Goal: Check status: Check status

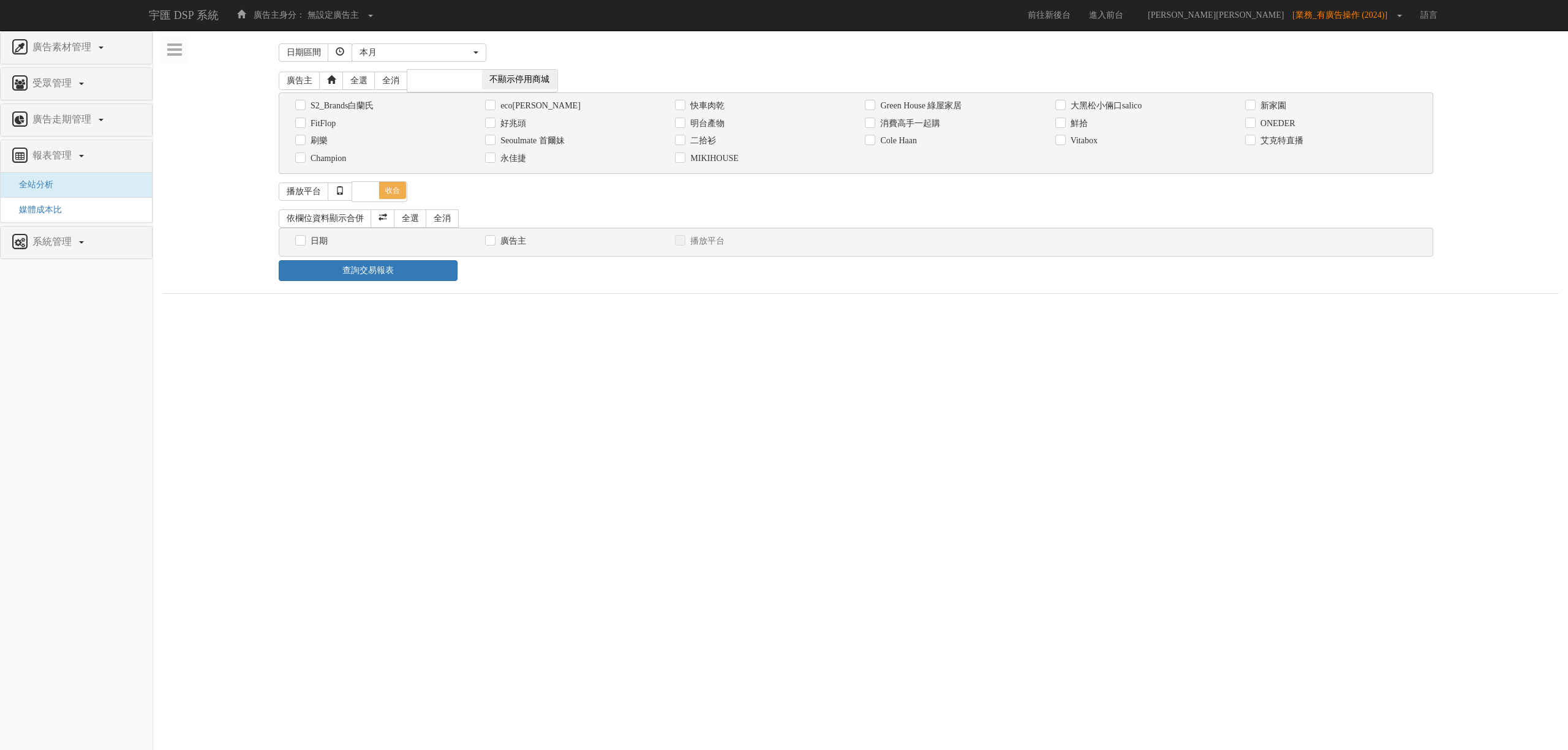
click at [562, 143] on label "Seoulmate 首爾妹" at bounding box center [530, 141] width 67 height 13
click at [493, 143] on input "Seoulmate 首爾妹" at bounding box center [489, 141] width 8 height 8
checkbox input "true"
click at [313, 241] on label "日期" at bounding box center [317, 241] width 20 height 13
click at [303, 241] on input "日期" at bounding box center [299, 240] width 8 height 8
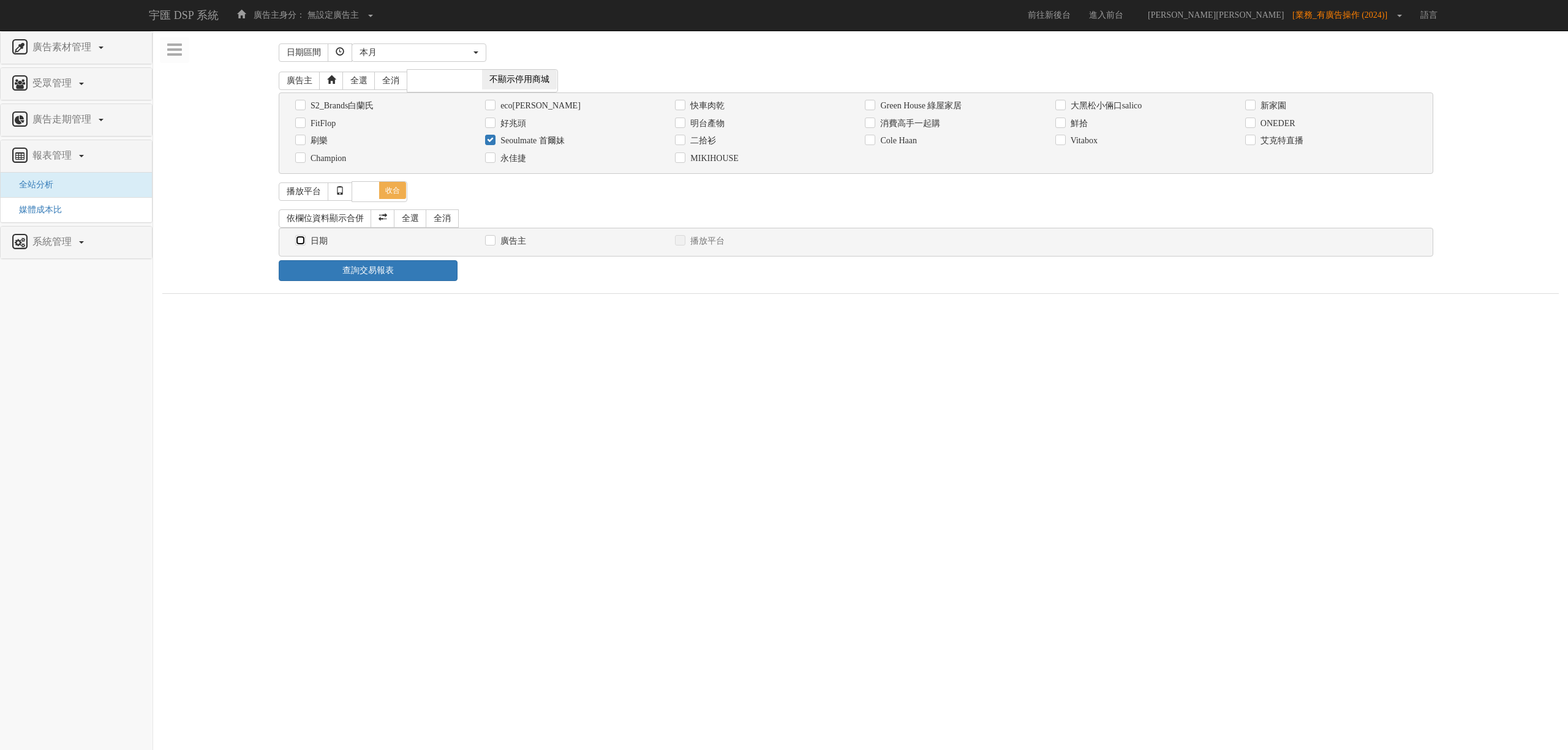
checkbox input "true"
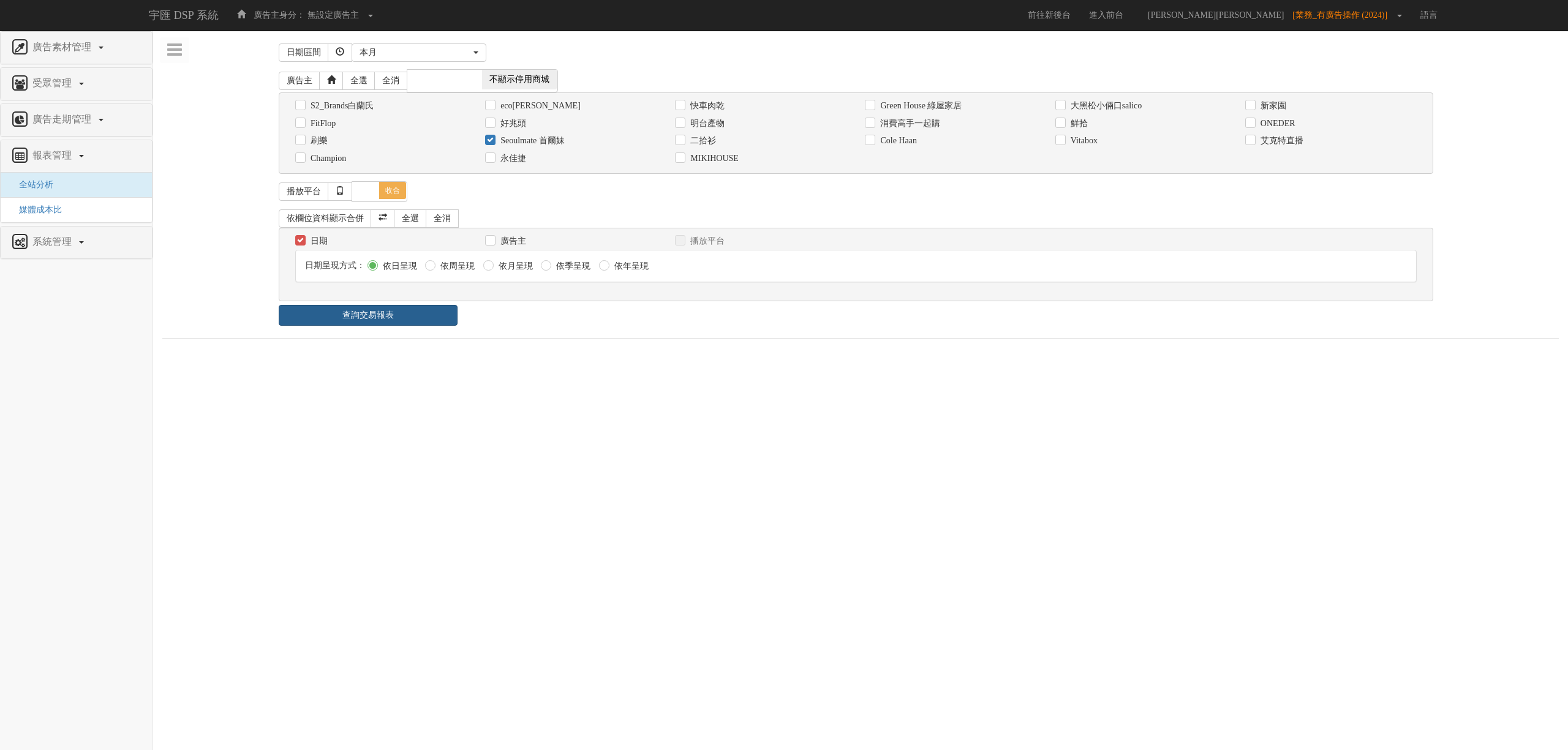
click at [430, 315] on link "查詢交易報表" at bounding box center [368, 316] width 178 height 21
click at [555, 334] on div "日期區間 [DATE] 本[PERSON_NAME] 本月 上月 過去7天 過去14天 過去30天 指定日期 本月 開始日期 [DATE] 結束日期 [DAT…" at bounding box center [860, 355] width 1396 height 631
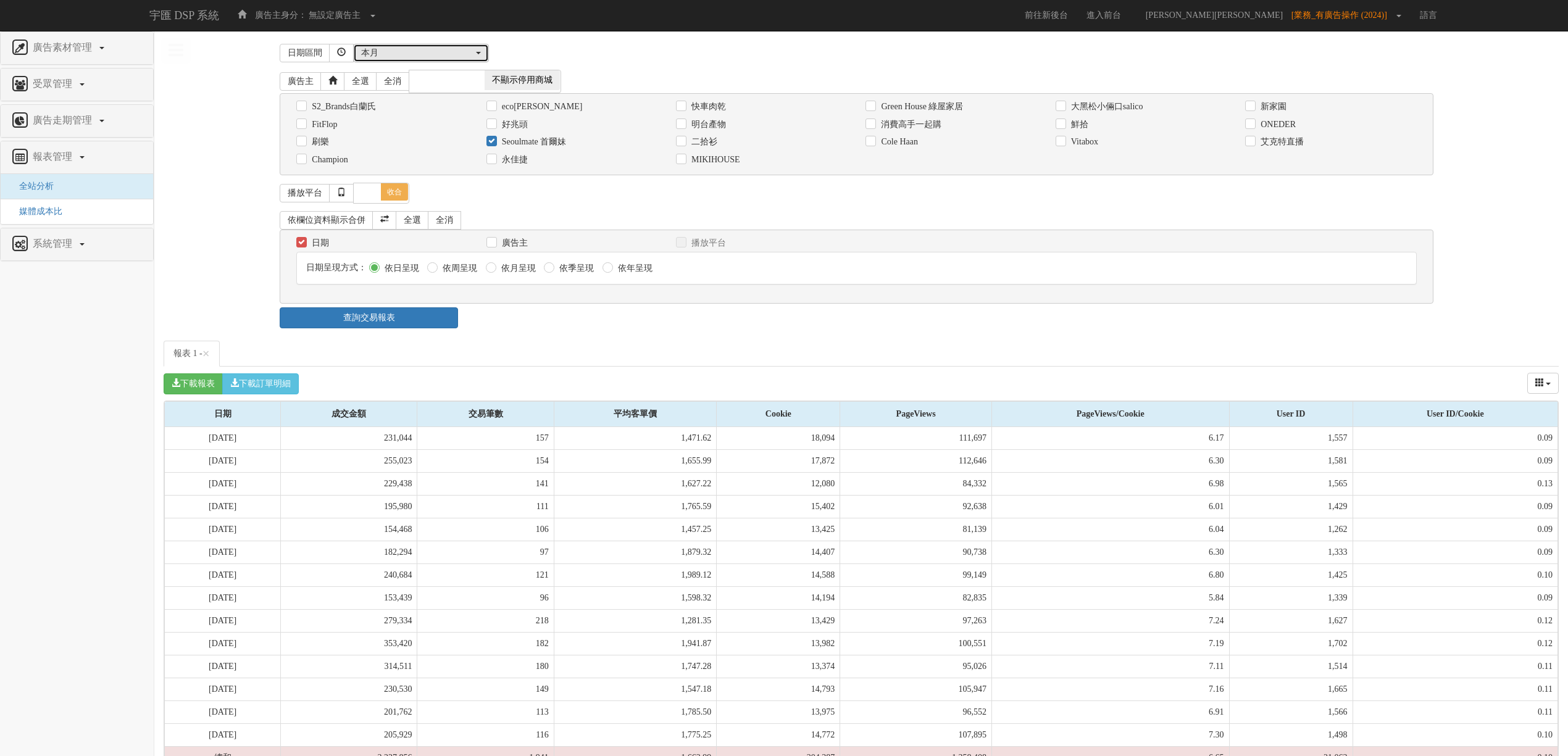
click at [416, 45] on button "本月" at bounding box center [421, 53] width 136 height 19
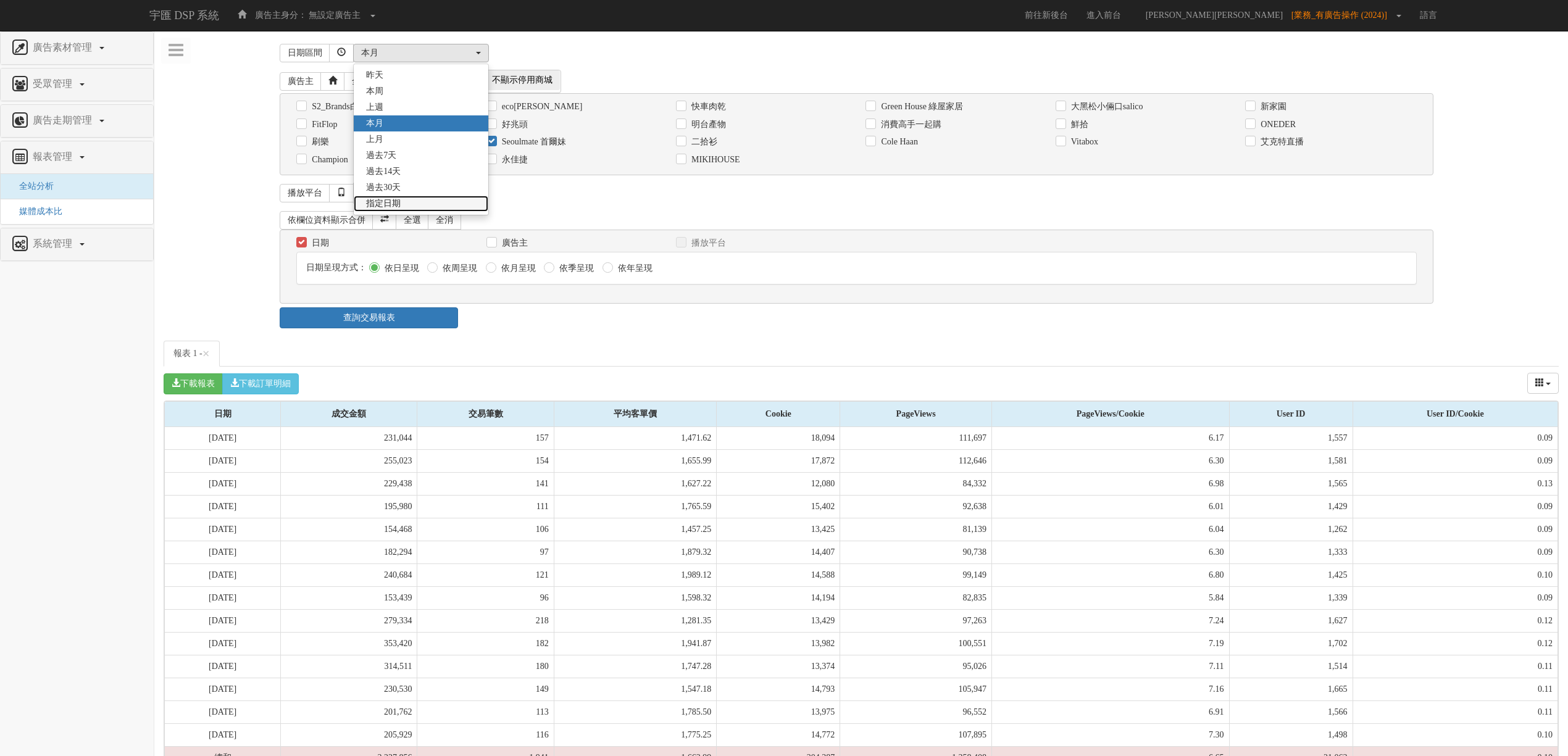
click at [433, 204] on link "指定日期" at bounding box center [421, 204] width 135 height 16
select select "Custom"
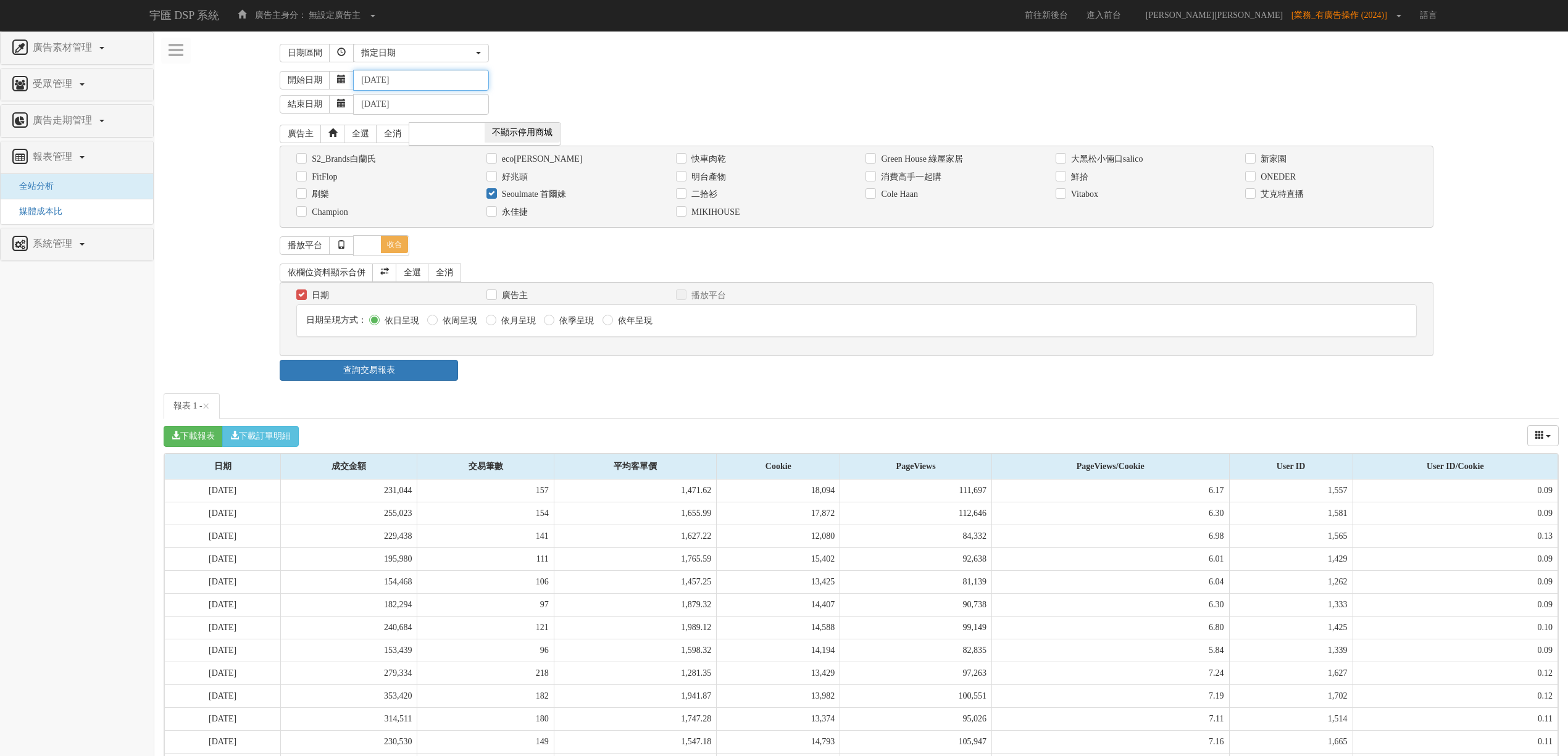
click at [381, 82] on input "[DATE]" at bounding box center [421, 80] width 136 height 21
type input "[DATE]"
drag, startPoint x: 509, startPoint y: 88, endPoint x: 510, endPoint y: 94, distance: 6.1
click at [514, 90] on div "開始日期 [DATE] 結束日期 [DATE]" at bounding box center [861, 92] width 1396 height 53
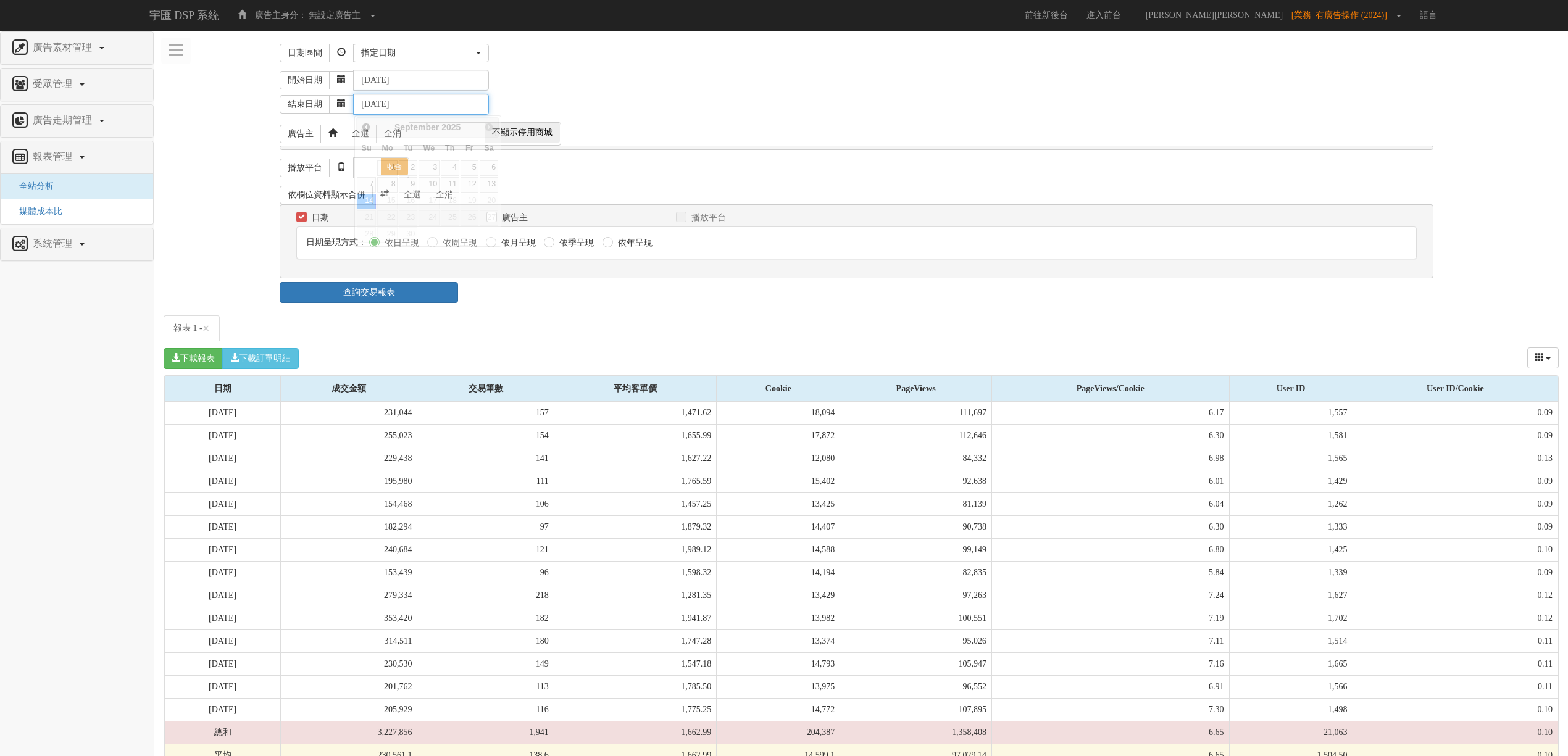
click at [383, 106] on input "[DATE]" at bounding box center [421, 104] width 136 height 21
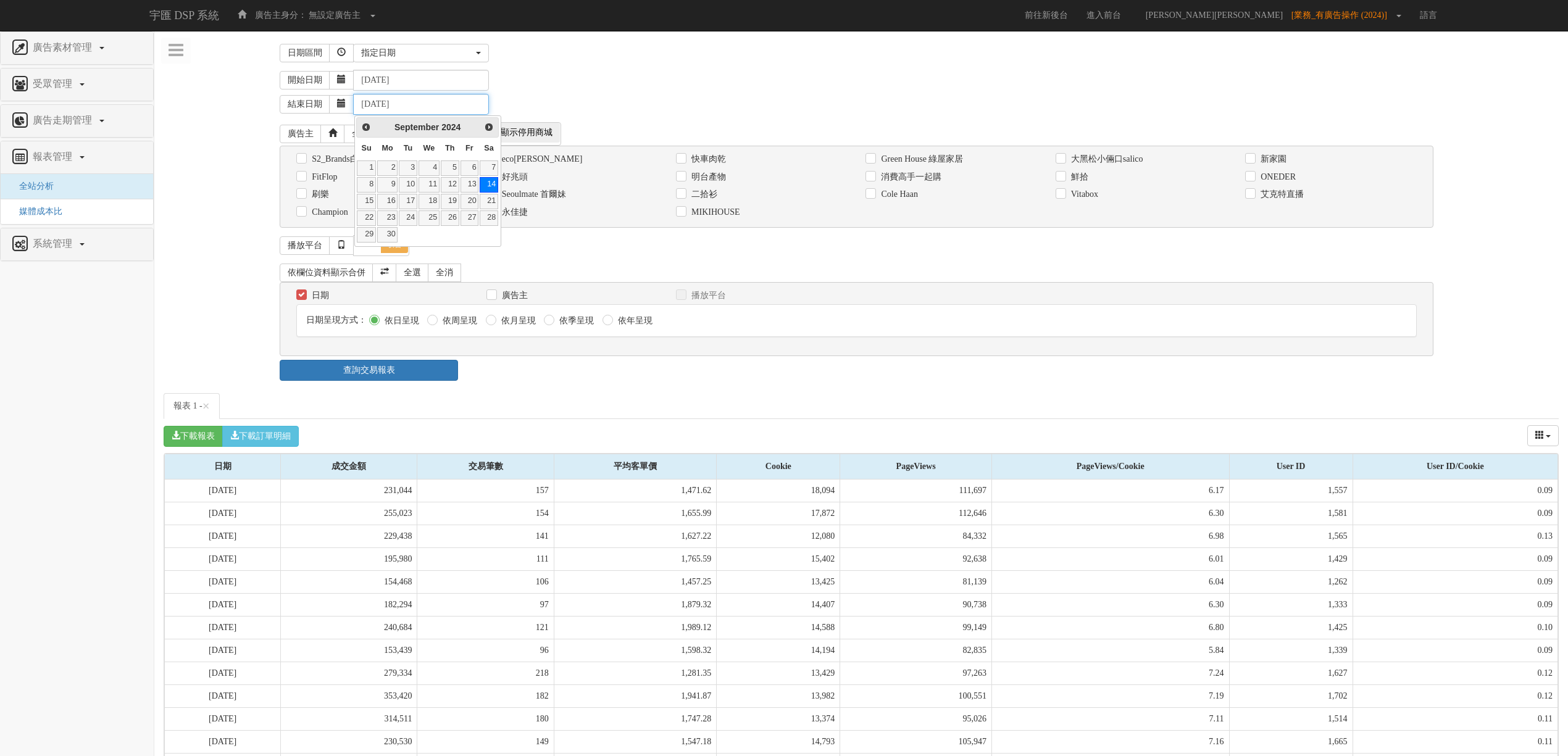
type input "[DATE]"
click at [430, 82] on input "[DATE]" at bounding box center [421, 80] width 136 height 21
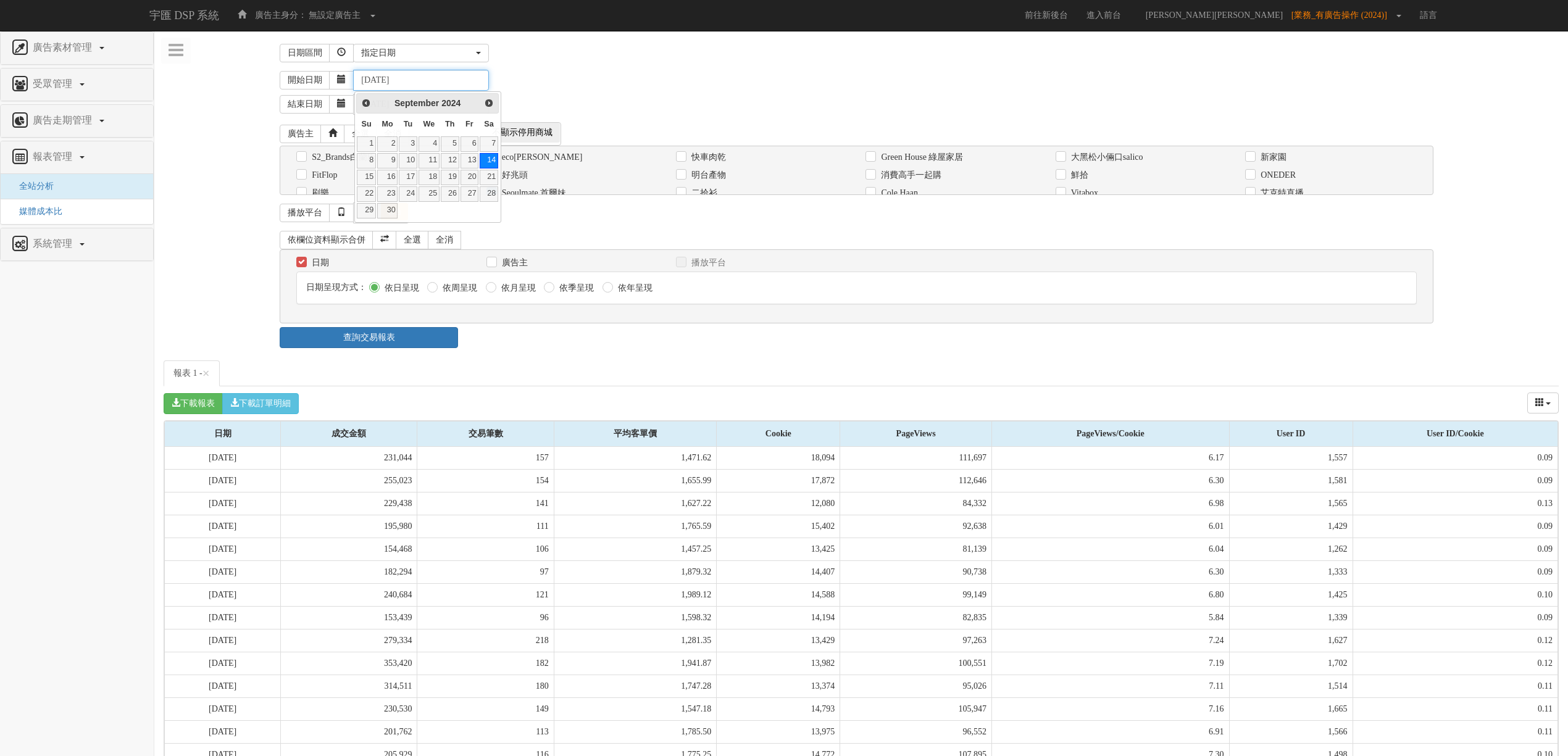
type input "[DATE]"
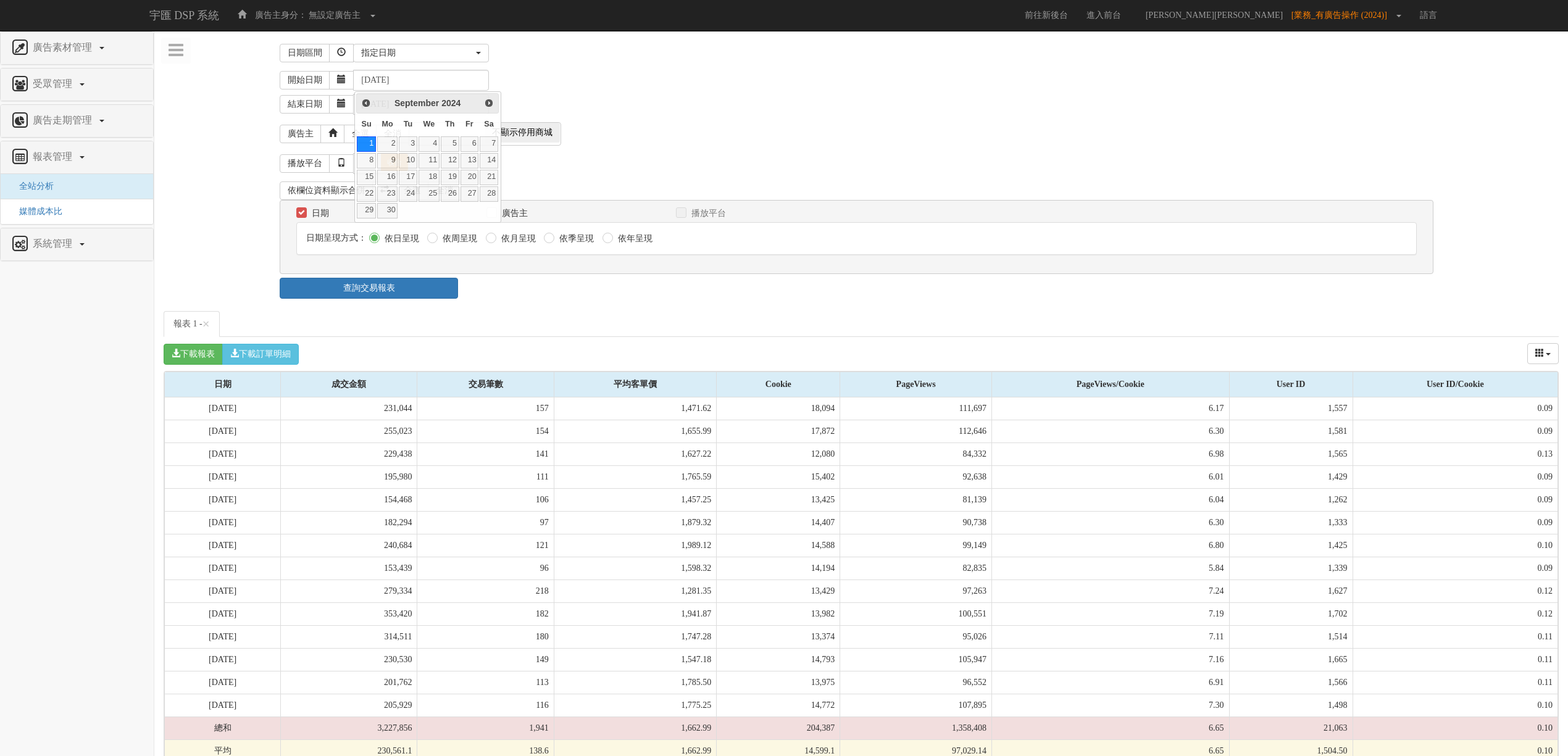
click at [523, 82] on div "開始日期 [DATE]" at bounding box center [919, 80] width 1280 height 21
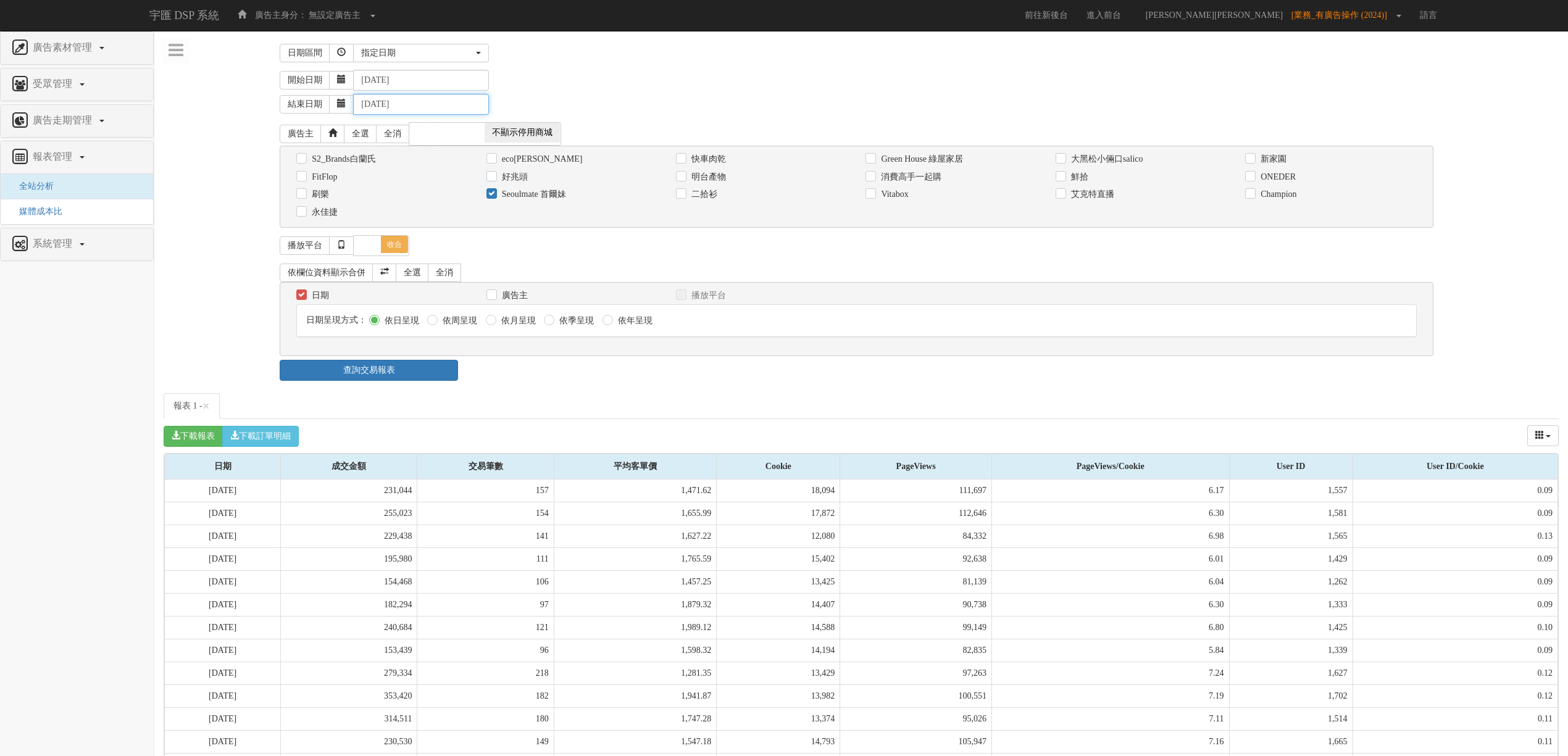
click at [424, 106] on input "[DATE]" at bounding box center [421, 104] width 136 height 21
type input "[DATE]"
click at [592, 106] on div "結束日期 [DATE]" at bounding box center [919, 103] width 1280 height 24
click at [440, 381] on link "查詢交易報表" at bounding box center [369, 370] width 178 height 21
drag, startPoint x: 547, startPoint y: 421, endPoint x: 555, endPoint y: 428, distance: 10.6
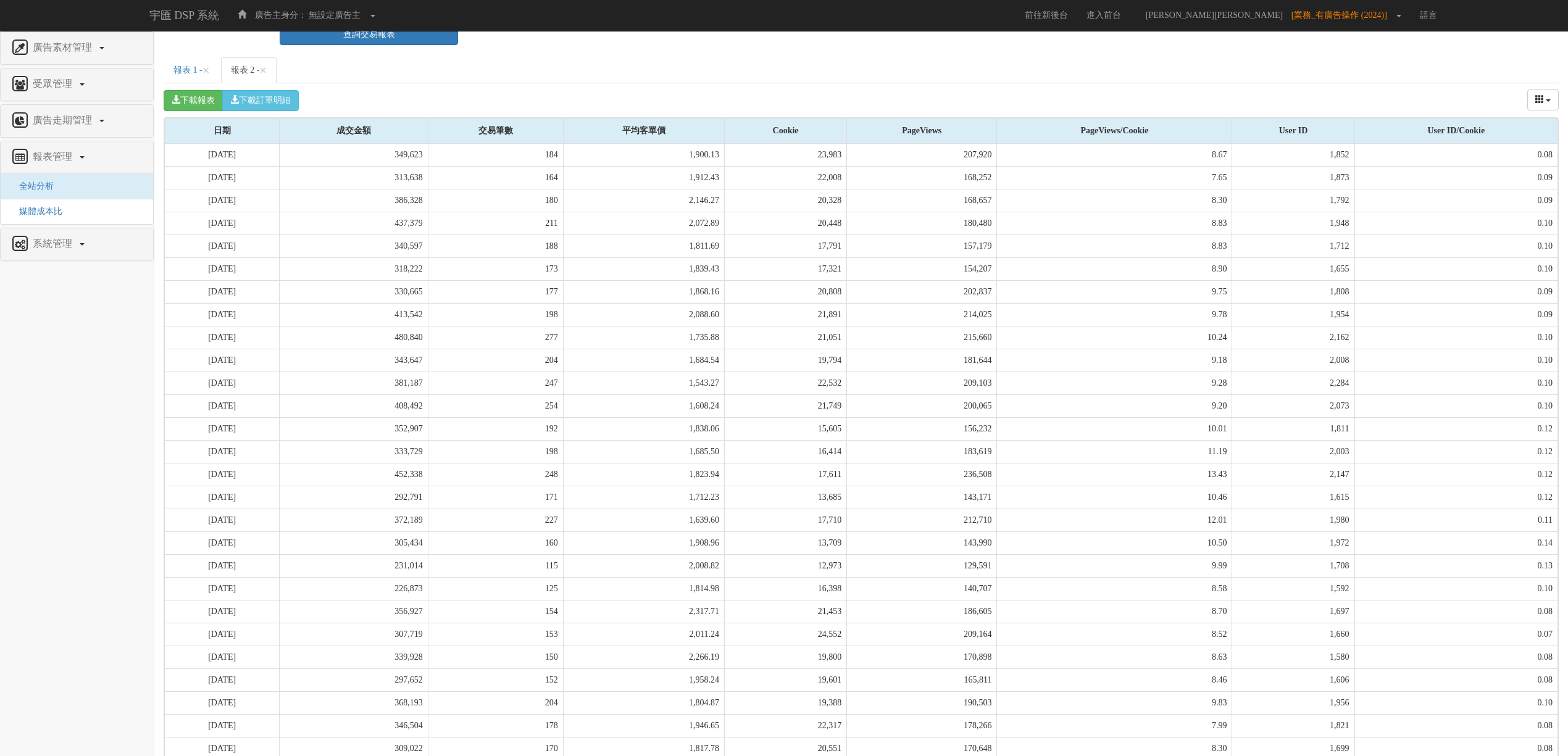
scroll to position [479, 0]
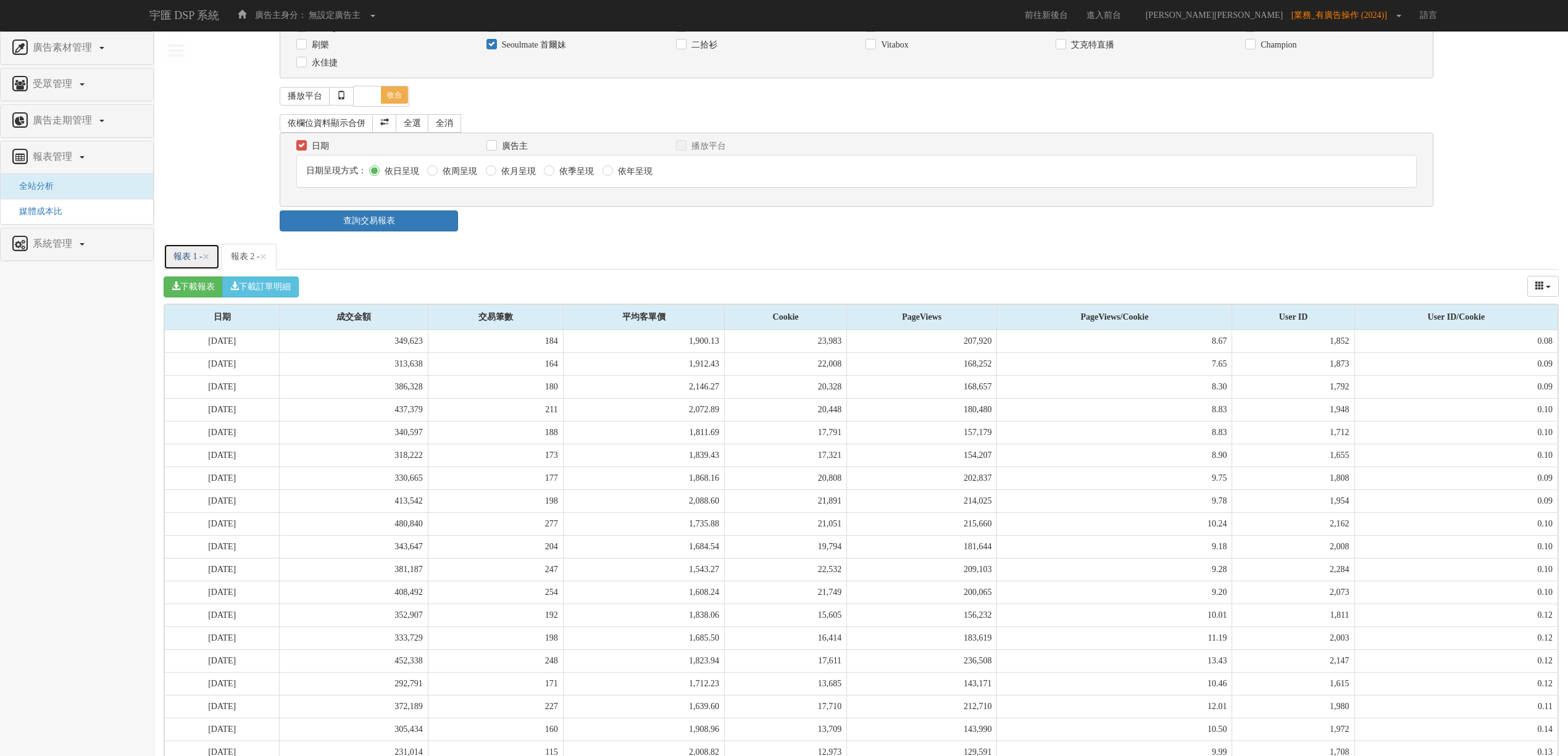
click at [175, 270] on link "報表 1 - ×" at bounding box center [192, 256] width 57 height 26
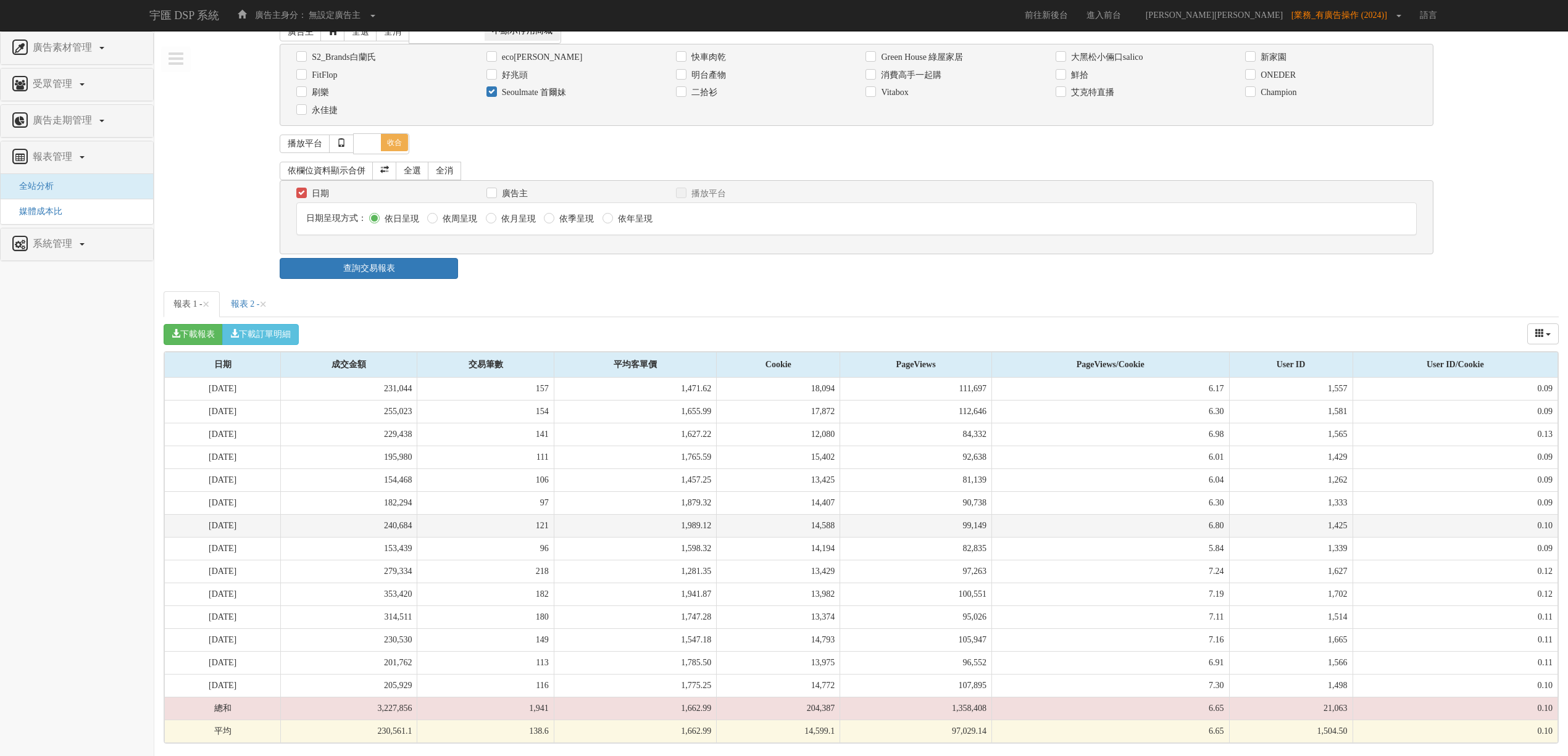
click at [497, 531] on td "121" at bounding box center [485, 526] width 137 height 23
click at [242, 303] on link "報表 2 - ×" at bounding box center [249, 304] width 57 height 26
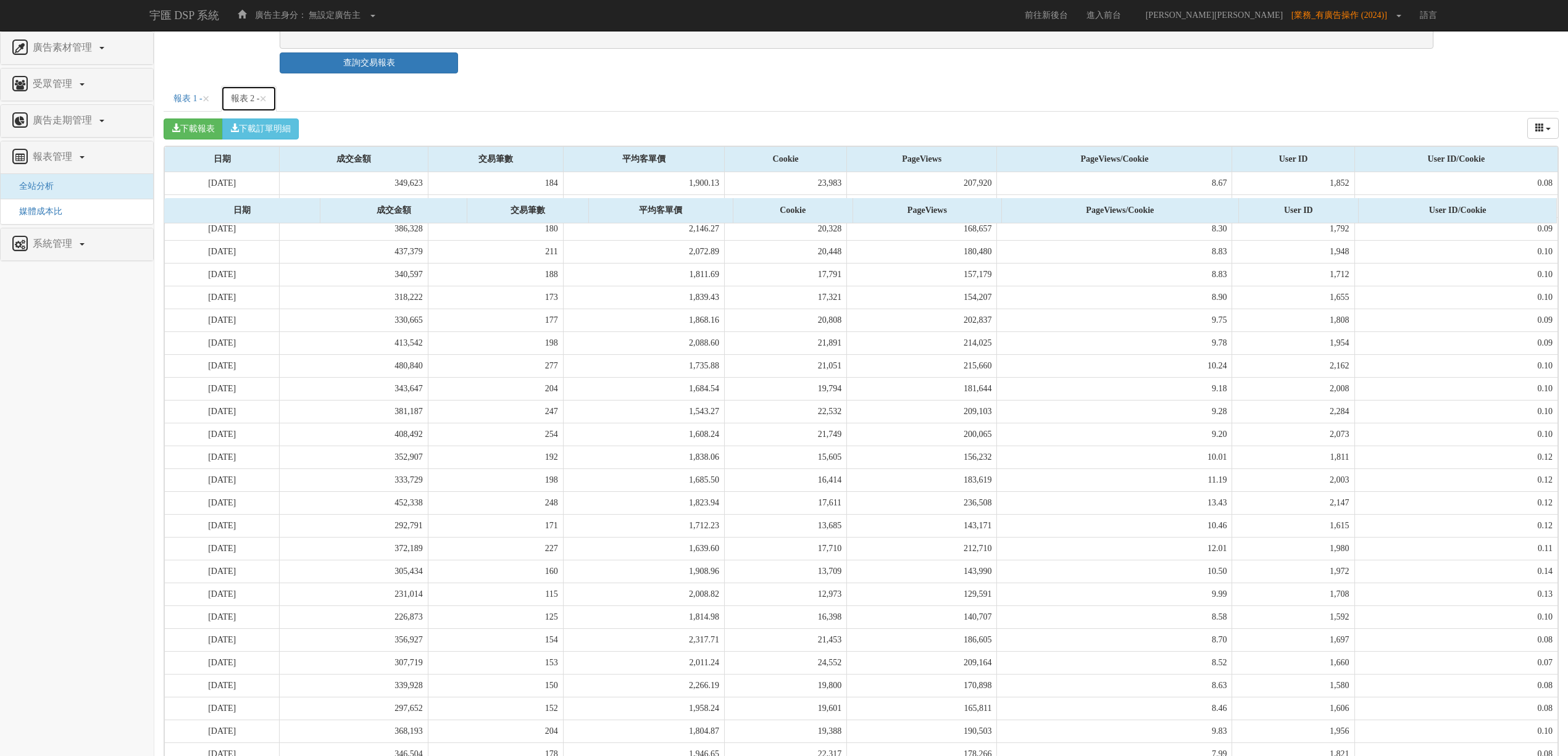
scroll to position [479, 0]
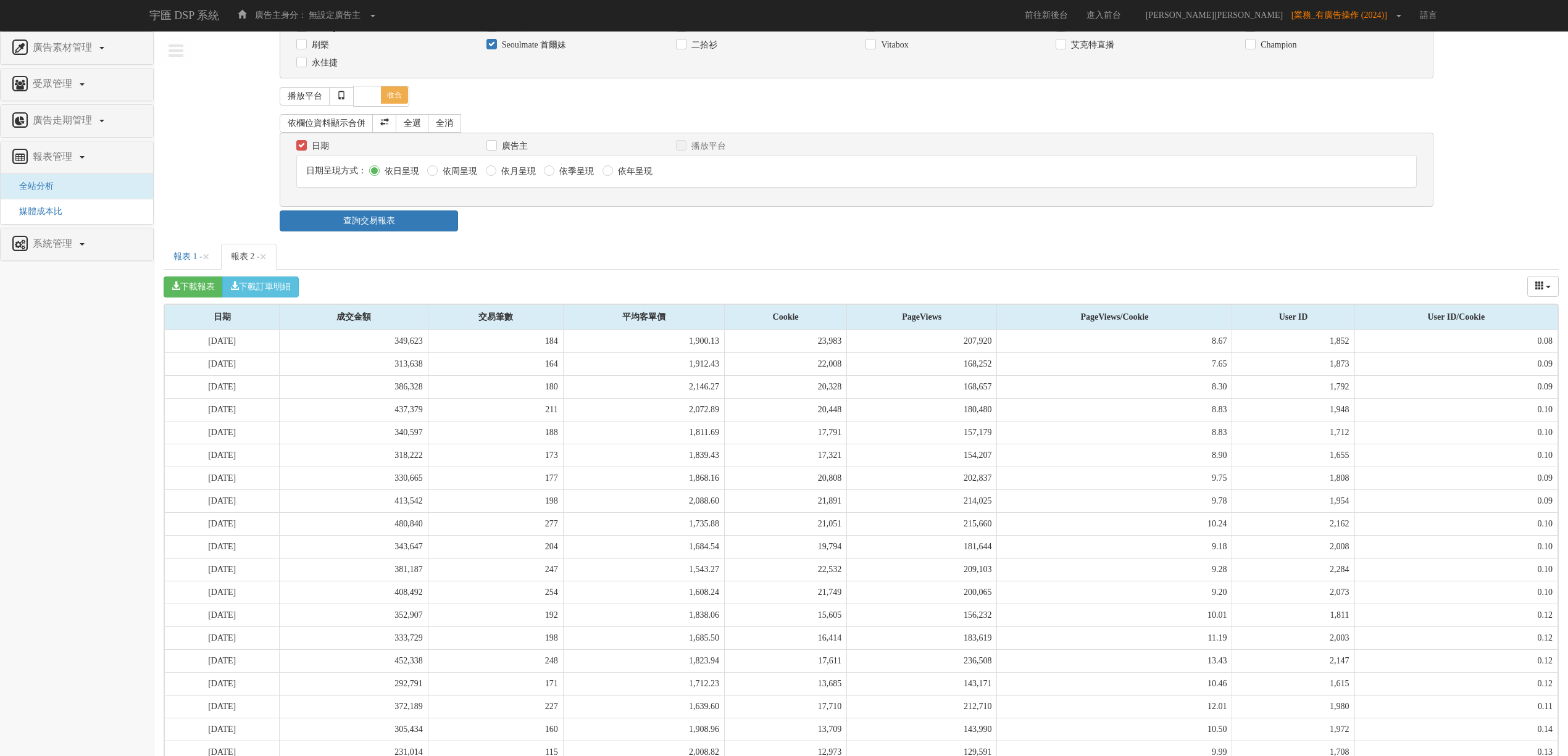
click at [173, 245] on div "日期區間 [DATE] 本[PERSON_NAME] 本月 上月 過去7天 過去14天 過去30天 指定日期 指定日期 [DATE] 本[PERSON_NAM…" at bounding box center [861, 476] width 1396 height 1171
click at [172, 260] on link "報表 1 - ×" at bounding box center [192, 256] width 57 height 26
